Goal: Task Accomplishment & Management: Use online tool/utility

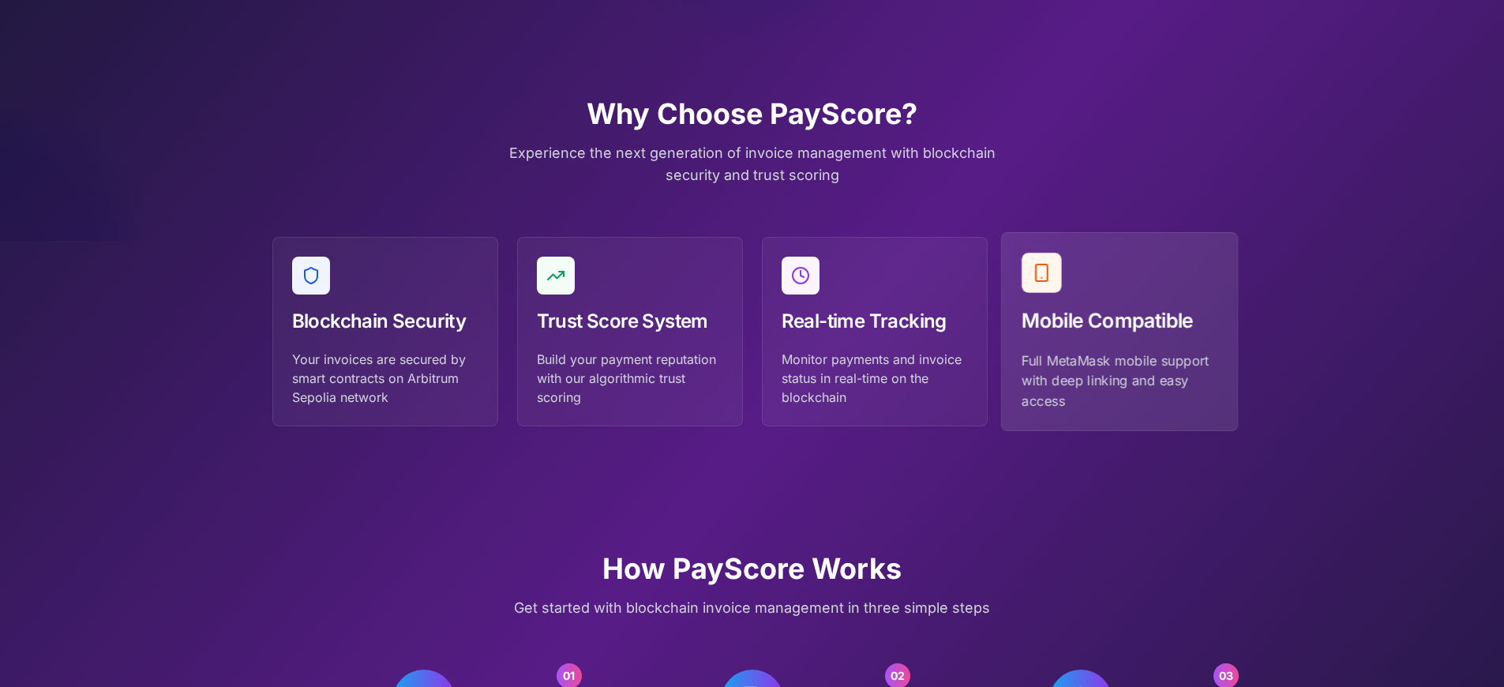
click at [1118, 350] on p "Full MetaMask mobile support with deep linking and easy access" at bounding box center [1119, 380] width 196 height 60
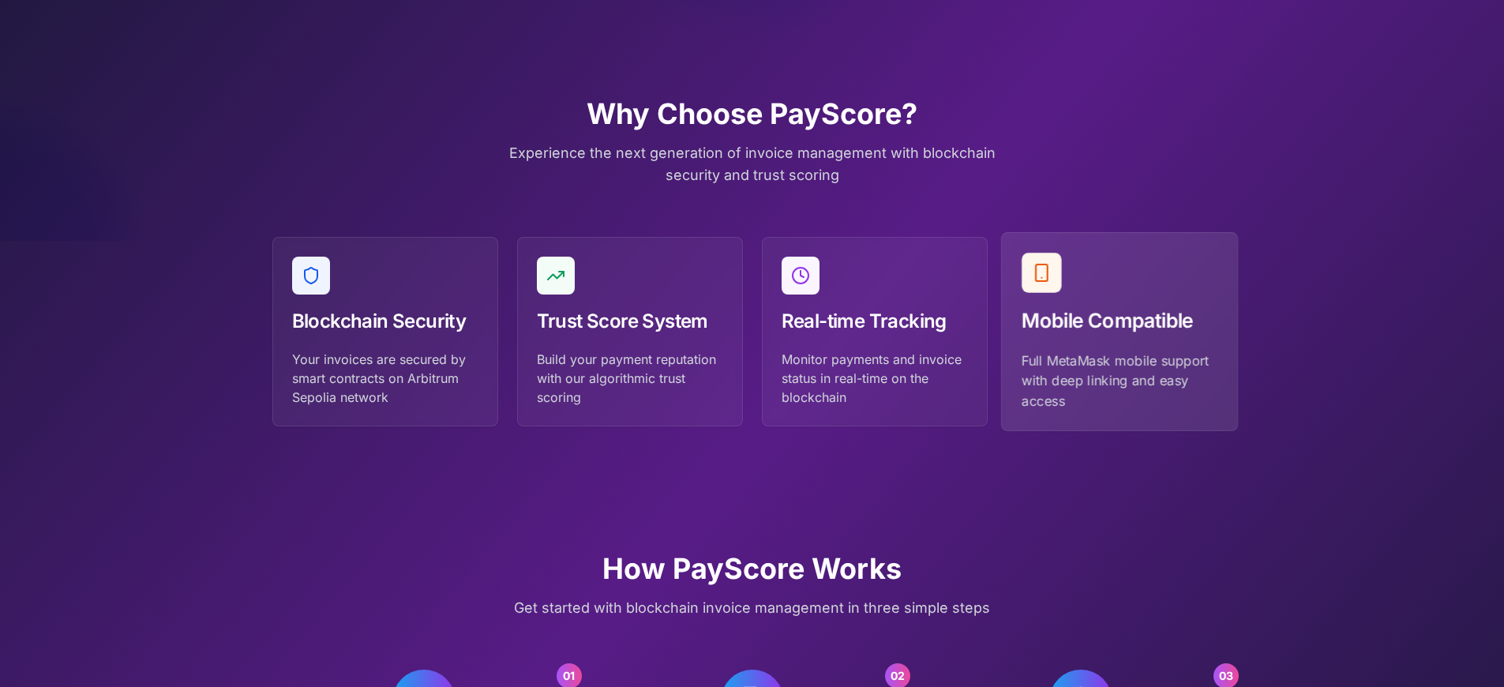
click at [1118, 350] on p "Full MetaMask mobile support with deep linking and easy access" at bounding box center [1119, 380] width 196 height 60
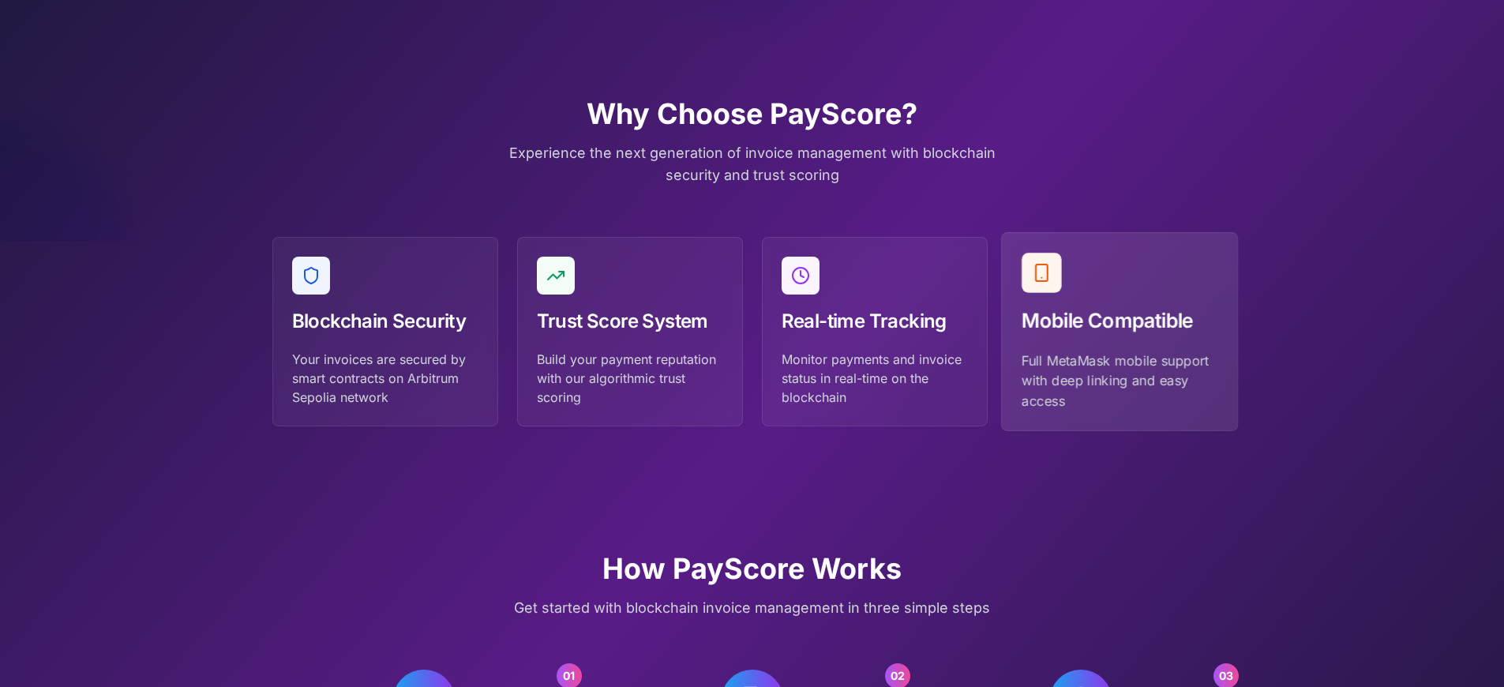
click at [1118, 350] on p "Full MetaMask mobile support with deep linking and easy access" at bounding box center [1119, 380] width 196 height 60
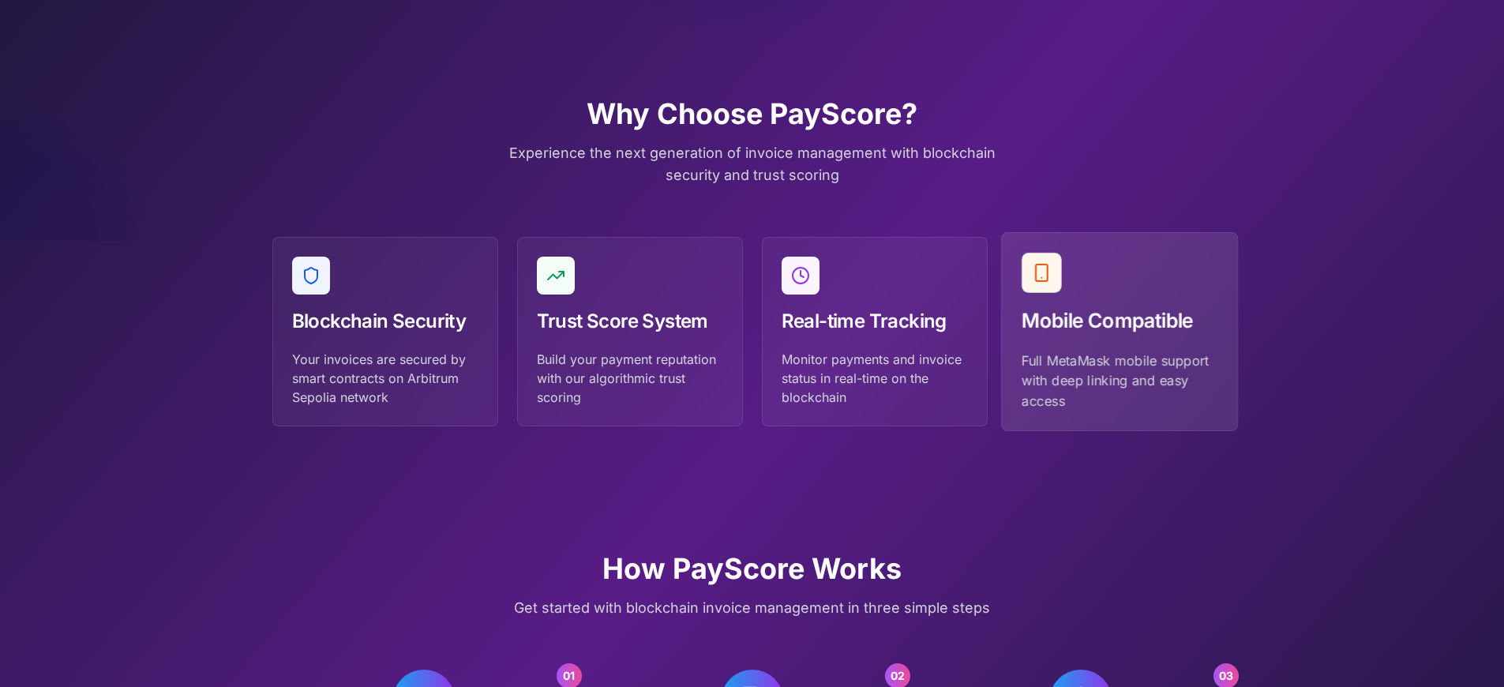
click at [1118, 350] on p "Full MetaMask mobile support with deep linking and easy access" at bounding box center [1119, 380] width 196 height 60
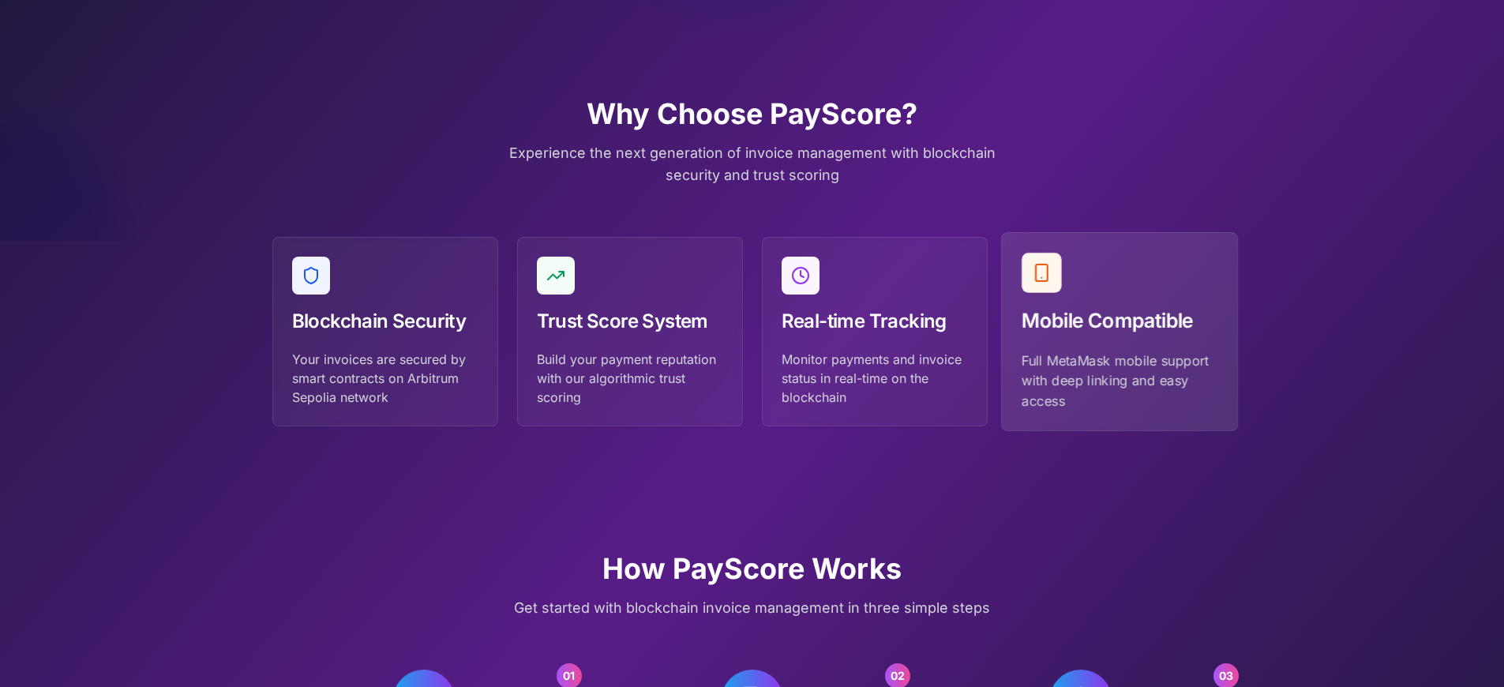
click at [1118, 350] on p "Full MetaMask mobile support with deep linking and easy access" at bounding box center [1119, 380] width 196 height 60
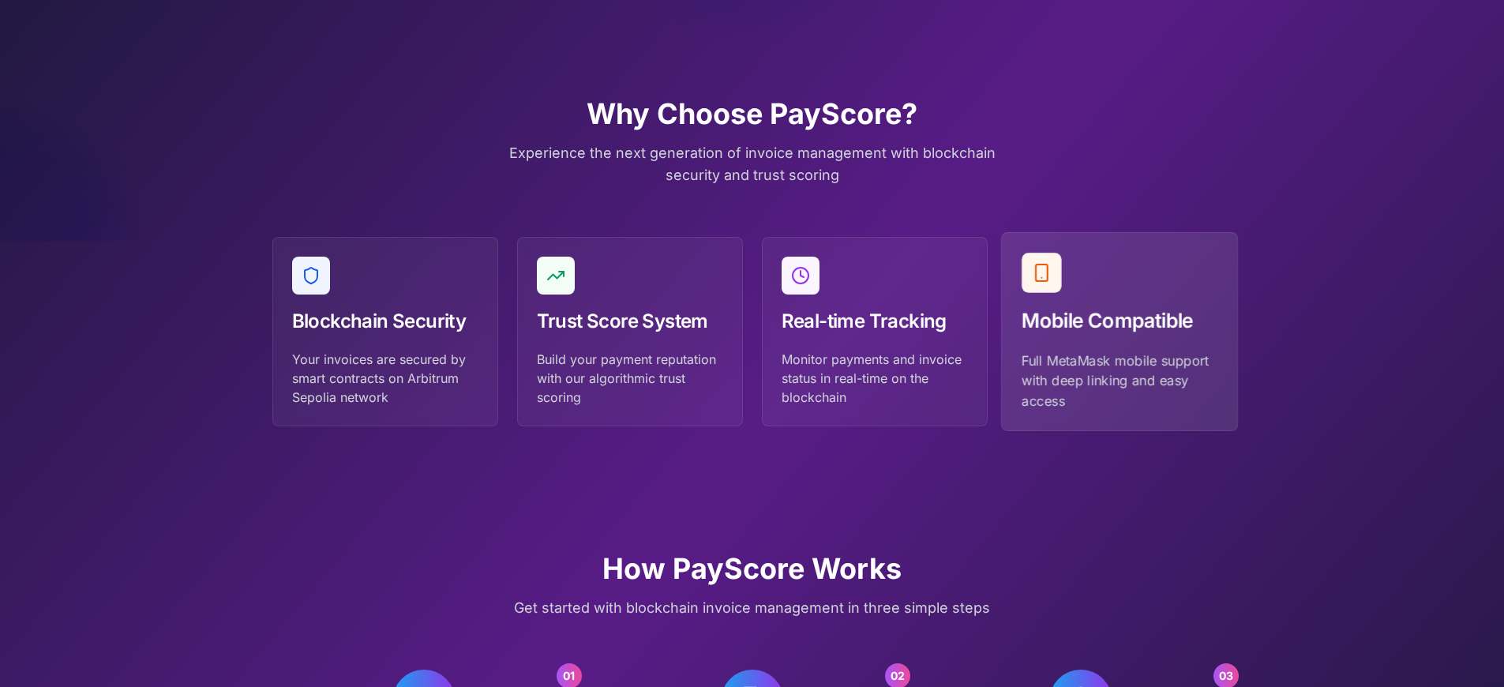
click at [1118, 350] on p "Full MetaMask mobile support with deep linking and easy access" at bounding box center [1119, 380] width 196 height 60
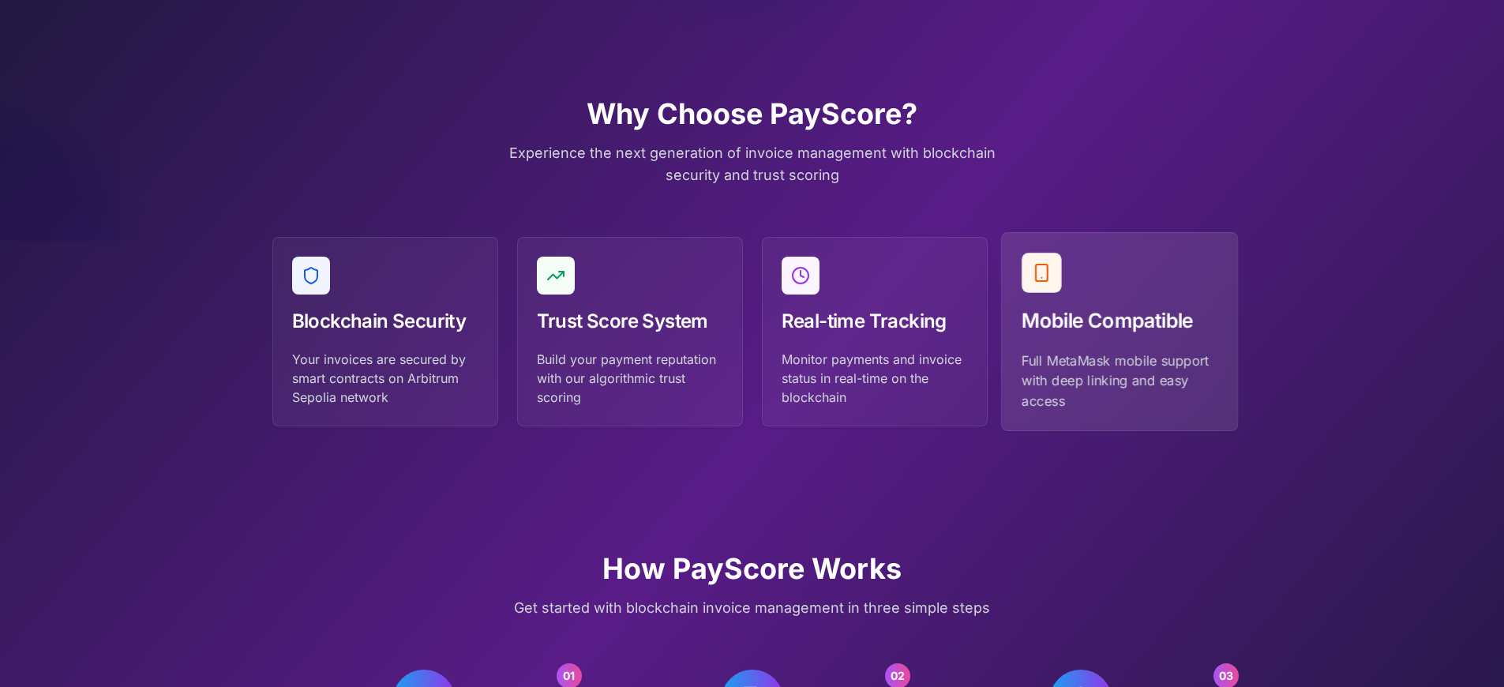
click at [1118, 350] on p "Full MetaMask mobile support with deep linking and easy access" at bounding box center [1119, 380] width 196 height 60
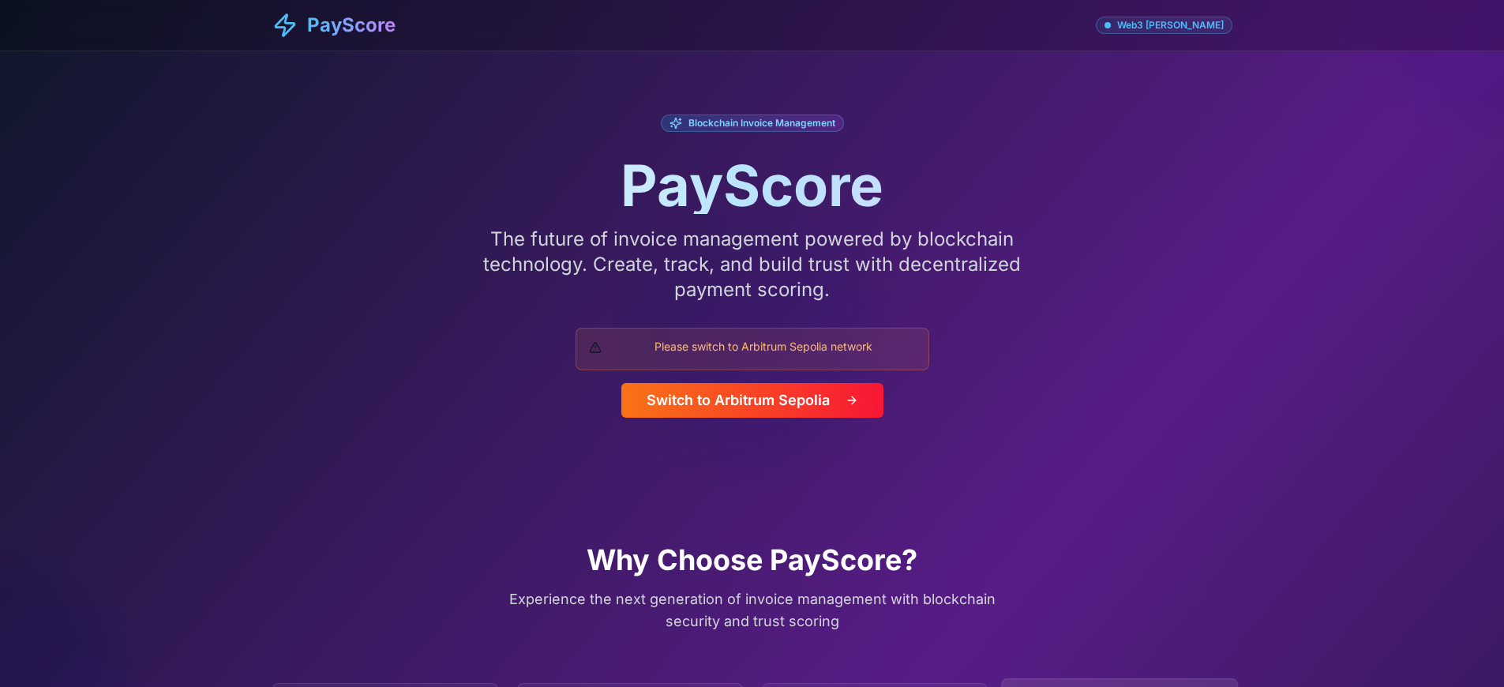
scroll to position [446, 0]
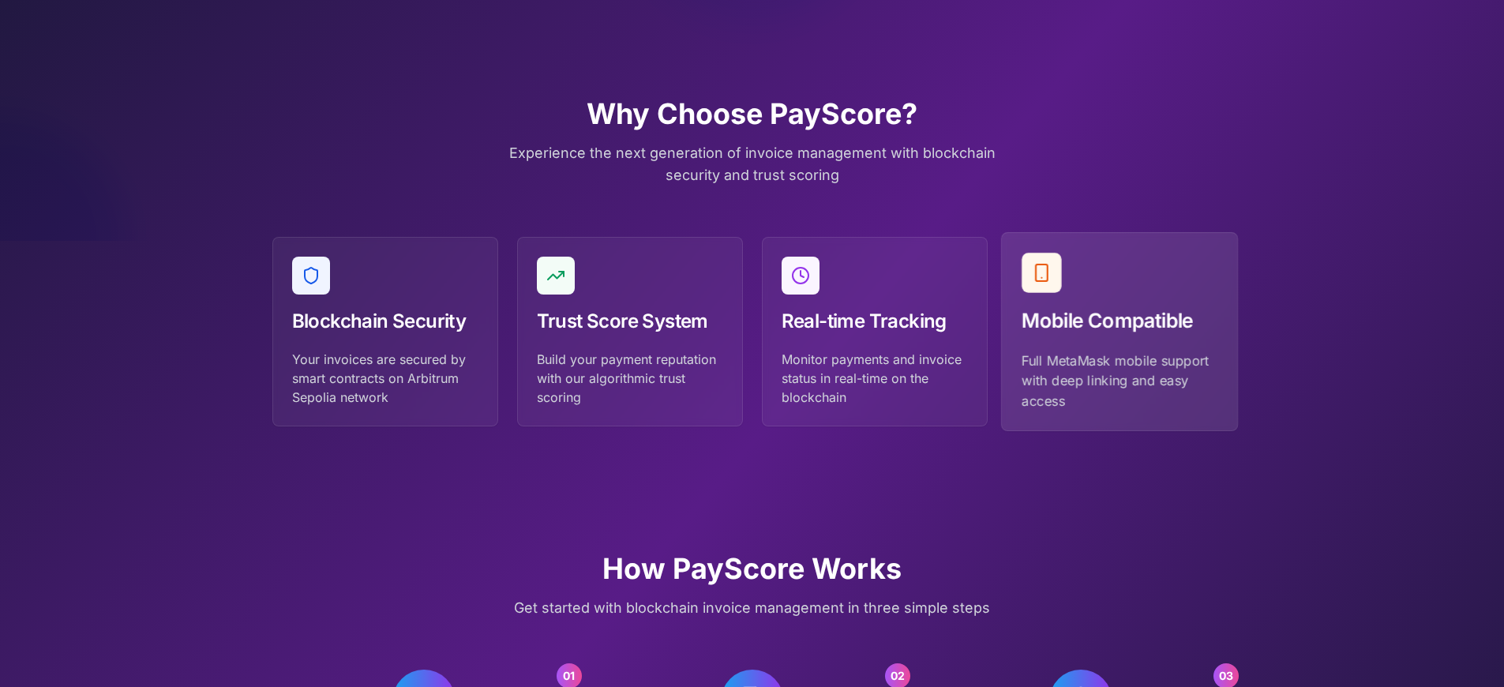
click at [1118, 350] on p "Full MetaMask mobile support with deep linking and easy access" at bounding box center [1119, 380] width 196 height 60
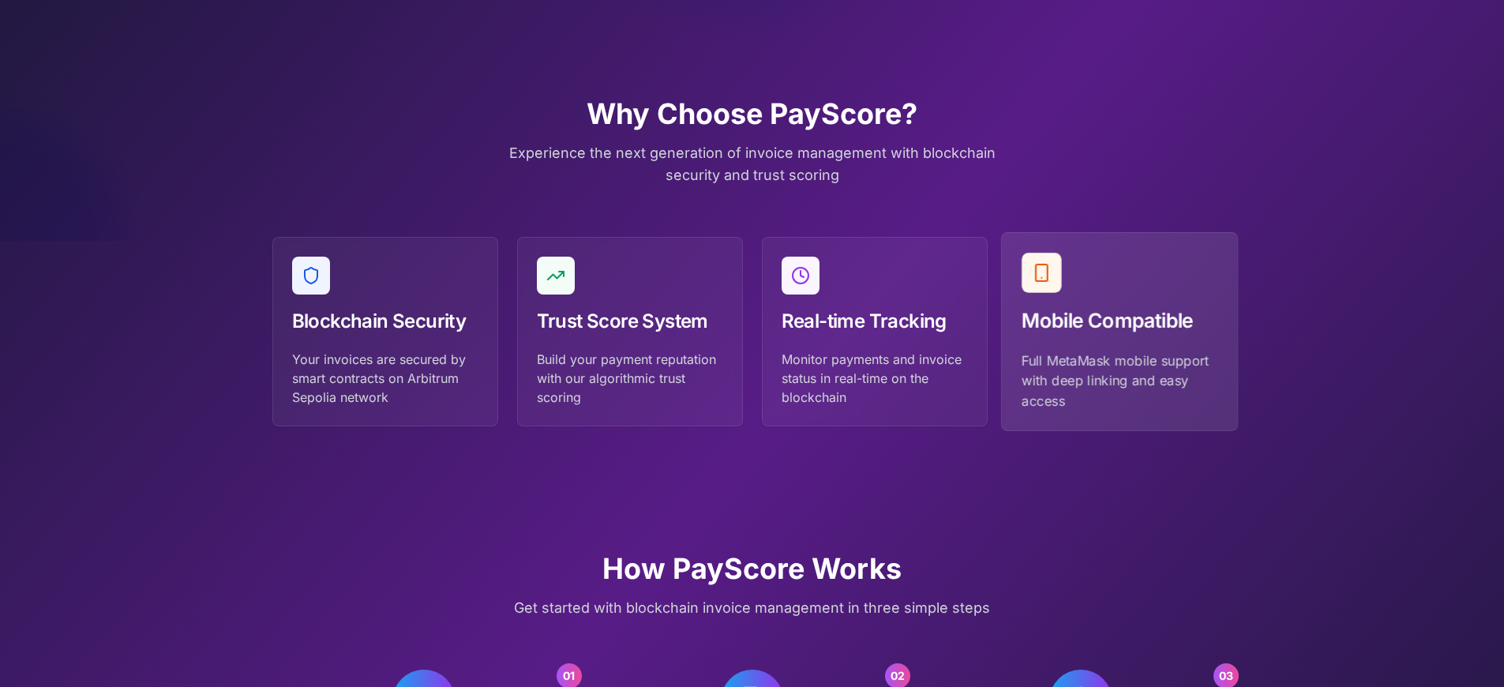
click at [1118, 350] on p "Full MetaMask mobile support with deep linking and easy access" at bounding box center [1119, 380] width 196 height 60
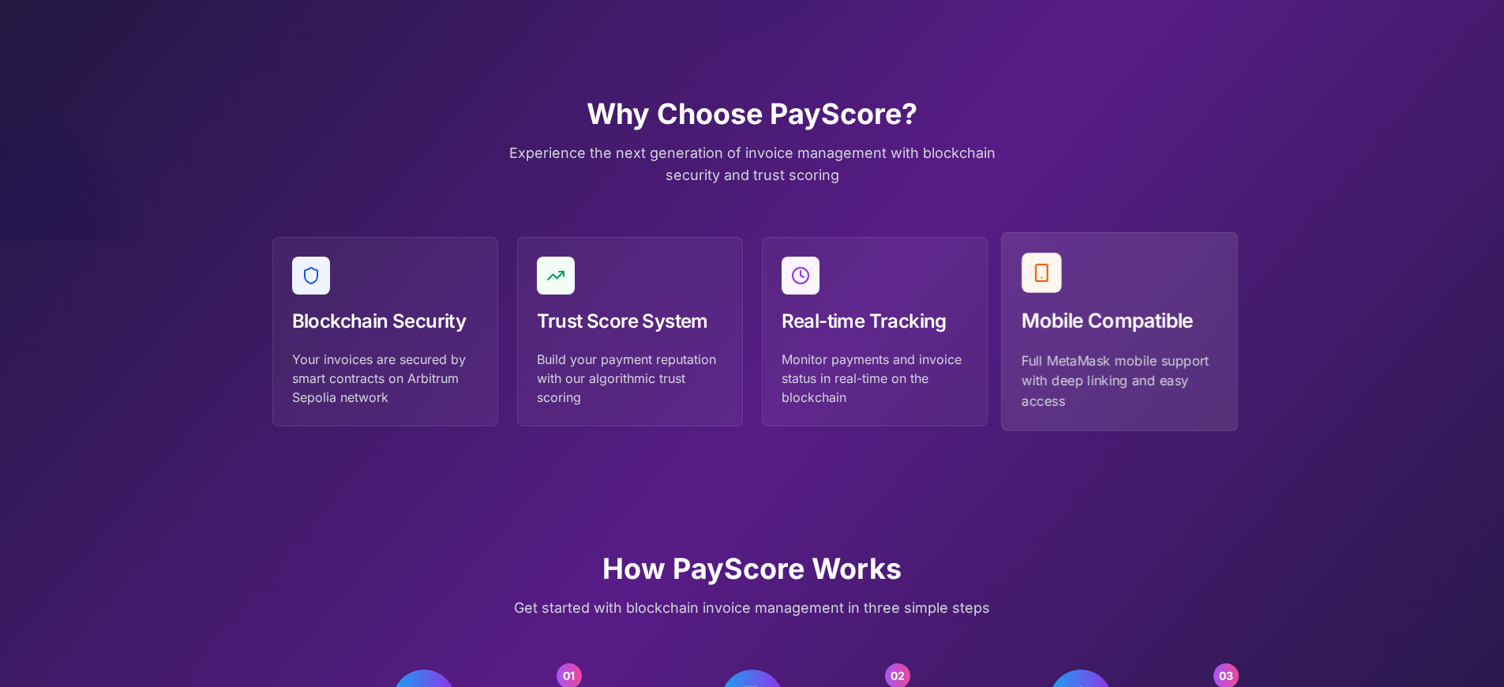
click at [1118, 410] on p "Full MetaMask mobile support with deep linking and easy access" at bounding box center [1119, 380] width 196 height 60
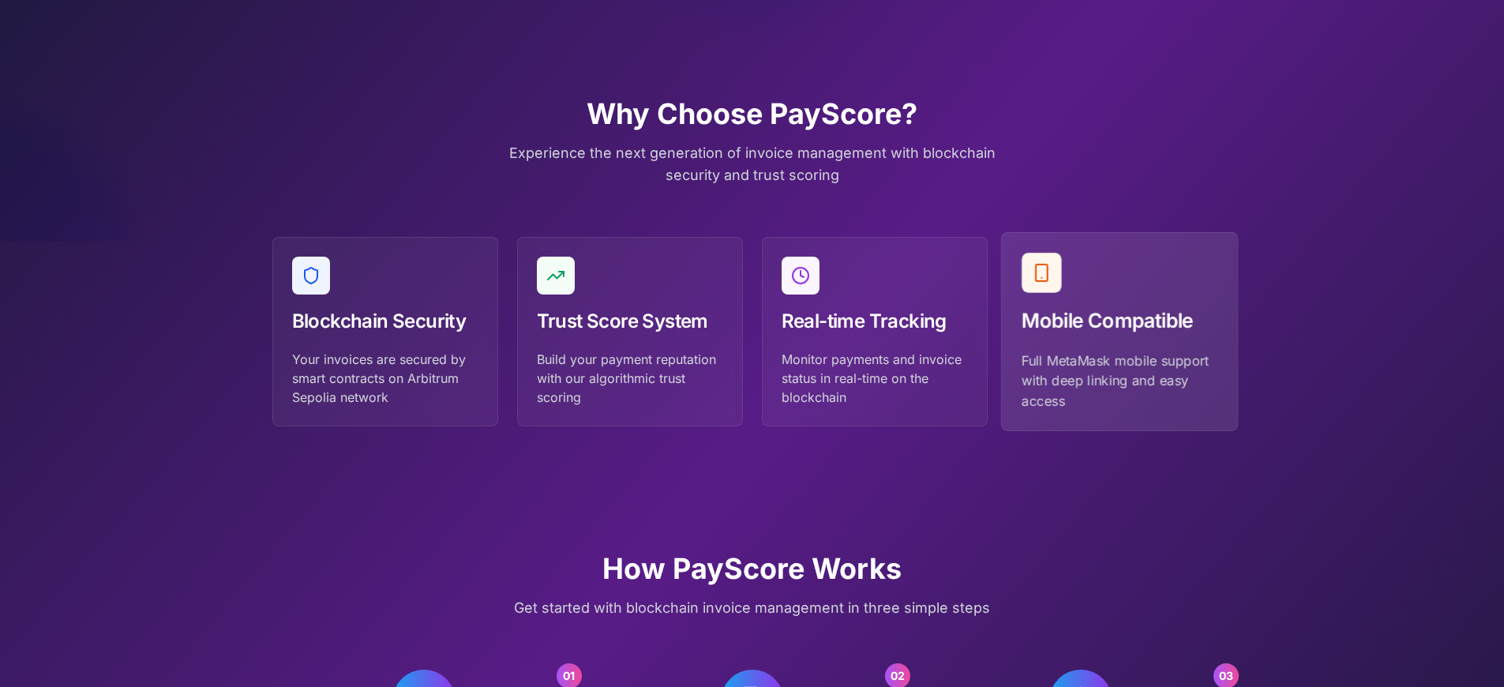
click at [1118, 350] on p "Full MetaMask mobile support with deep linking and easy access" at bounding box center [1119, 380] width 196 height 60
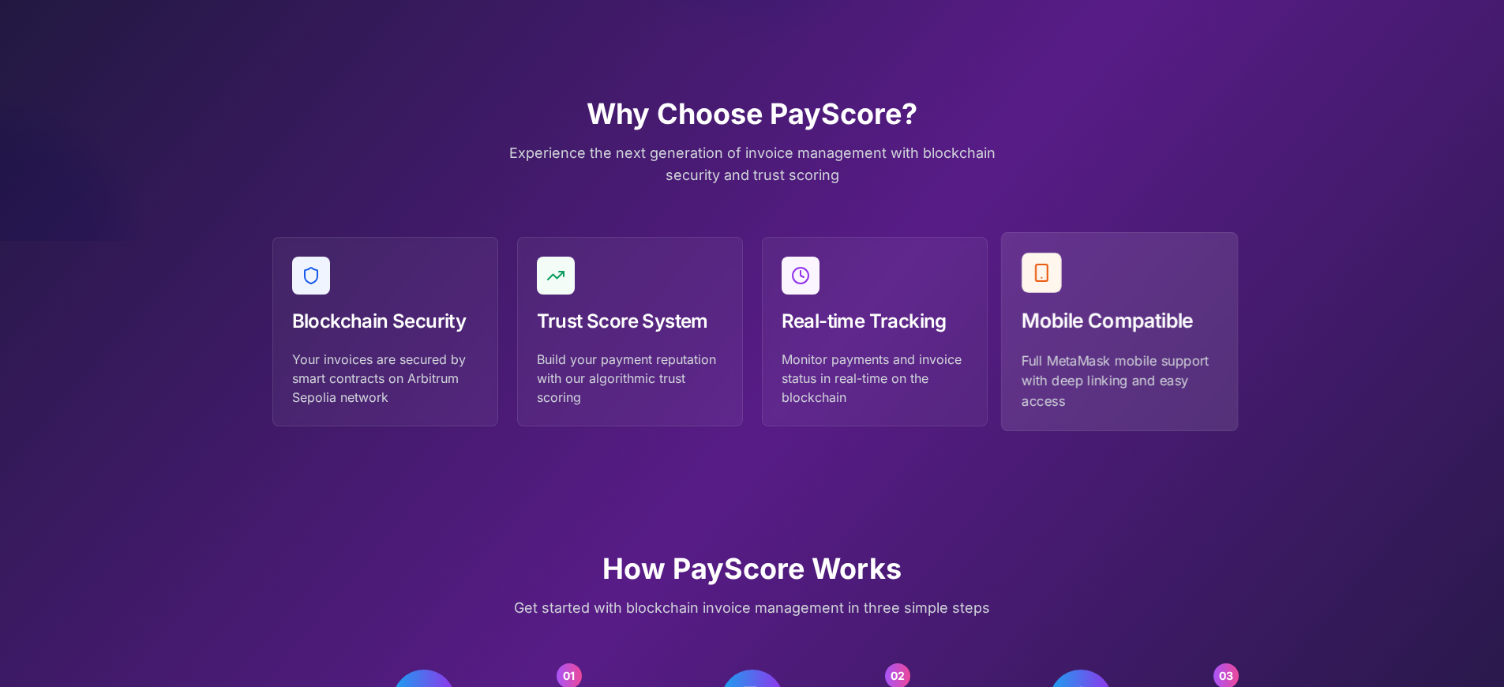
click at [1118, 350] on p "Full MetaMask mobile support with deep linking and easy access" at bounding box center [1119, 380] width 196 height 60
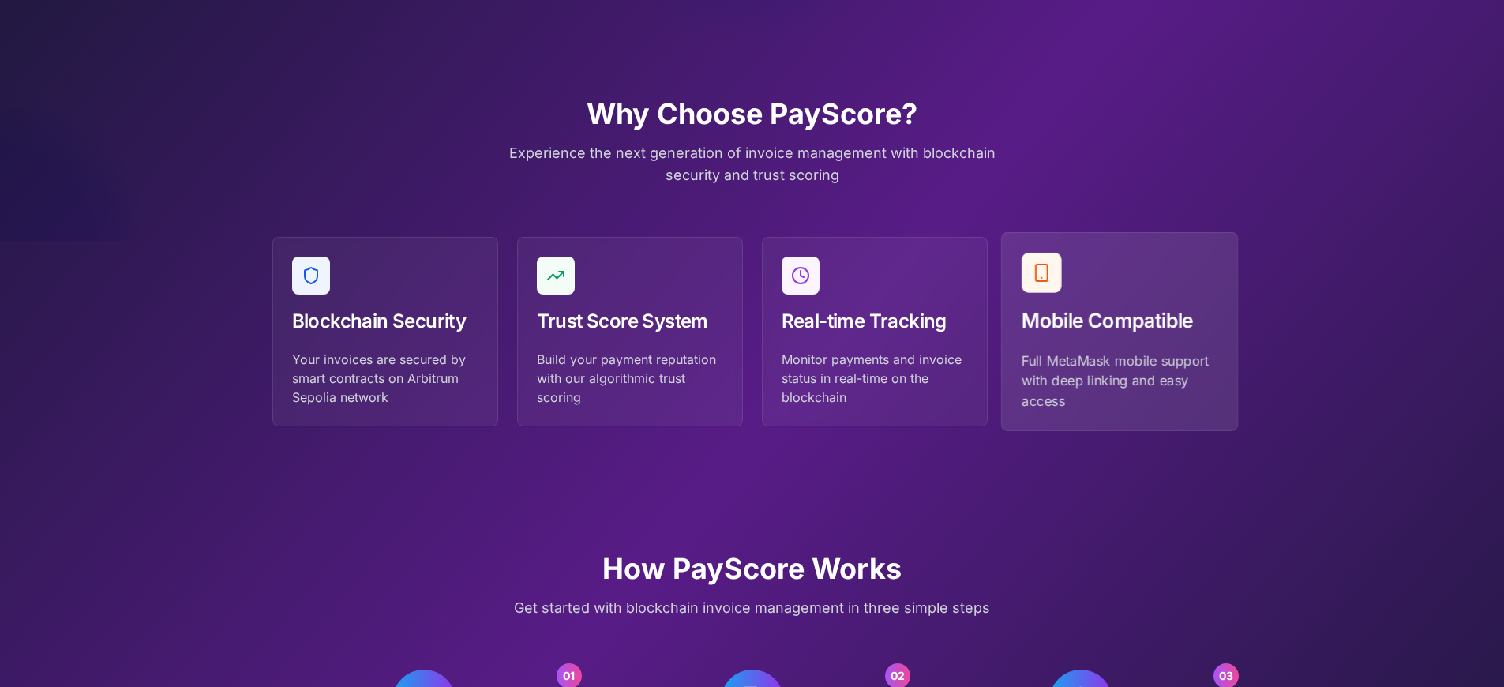
click at [1118, 350] on p "Full MetaMask mobile support with deep linking and easy access" at bounding box center [1119, 380] width 196 height 60
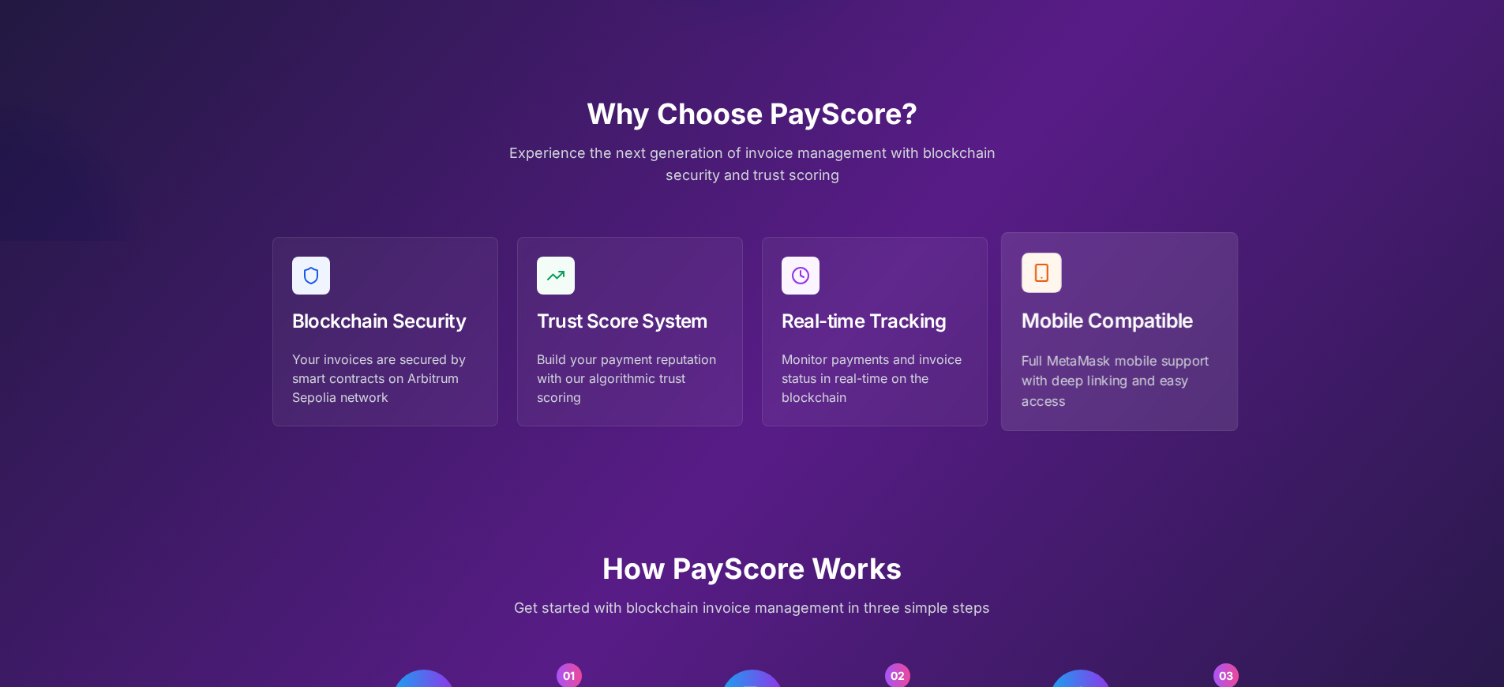
click at [1118, 350] on p "Full MetaMask mobile support with deep linking and easy access" at bounding box center [1119, 380] width 196 height 60
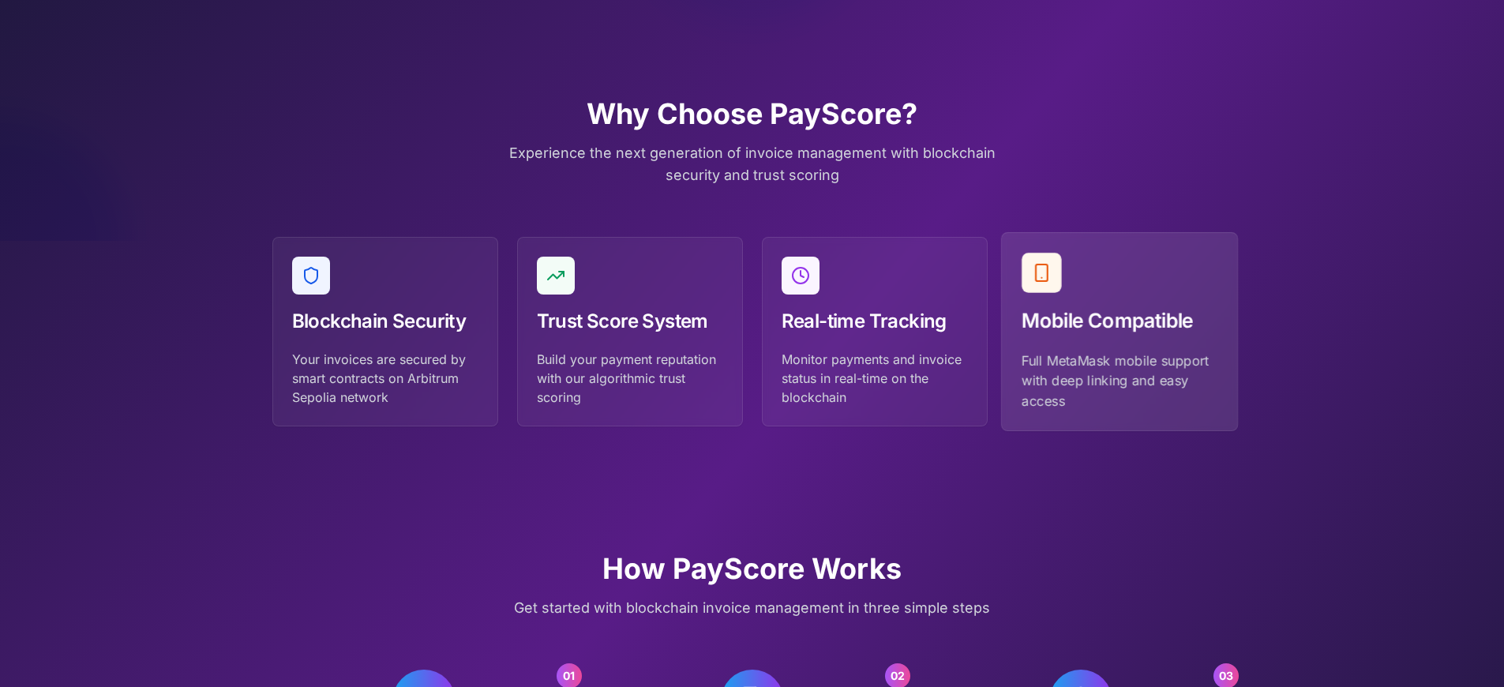
click at [1118, 350] on p "Full MetaMask mobile support with deep linking and easy access" at bounding box center [1119, 380] width 196 height 60
